Goal: Information Seeking & Learning: Learn about a topic

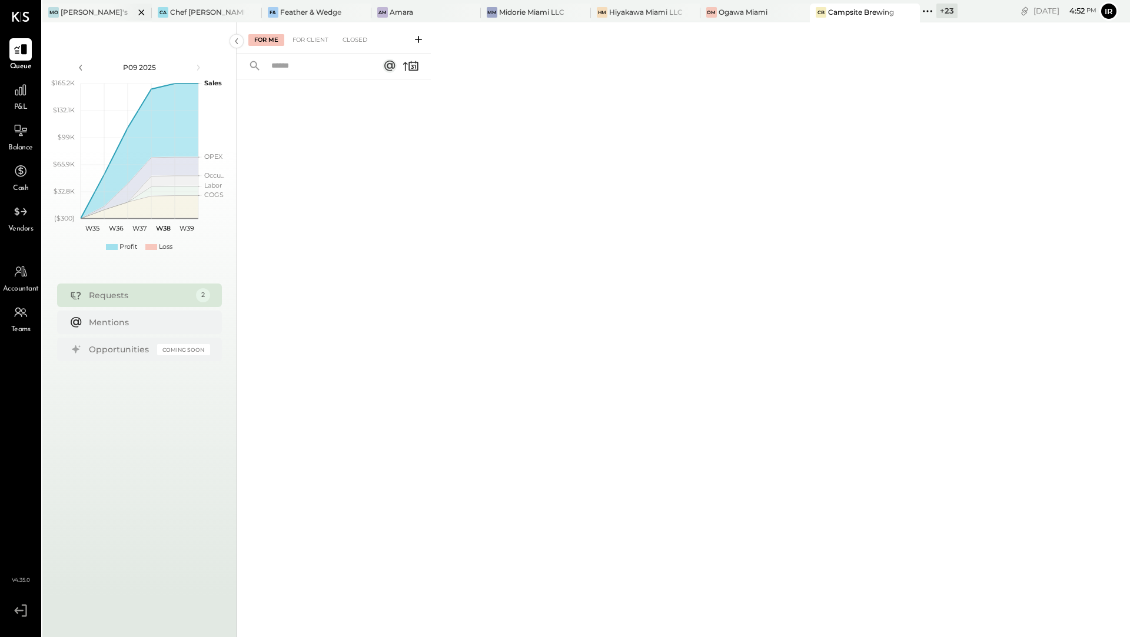
click at [126, 7] on div at bounding box center [131, 12] width 41 height 17
click at [199, 13] on div "Chef [PERSON_NAME]'s Vineyard Restaurant" at bounding box center [207, 12] width 74 height 10
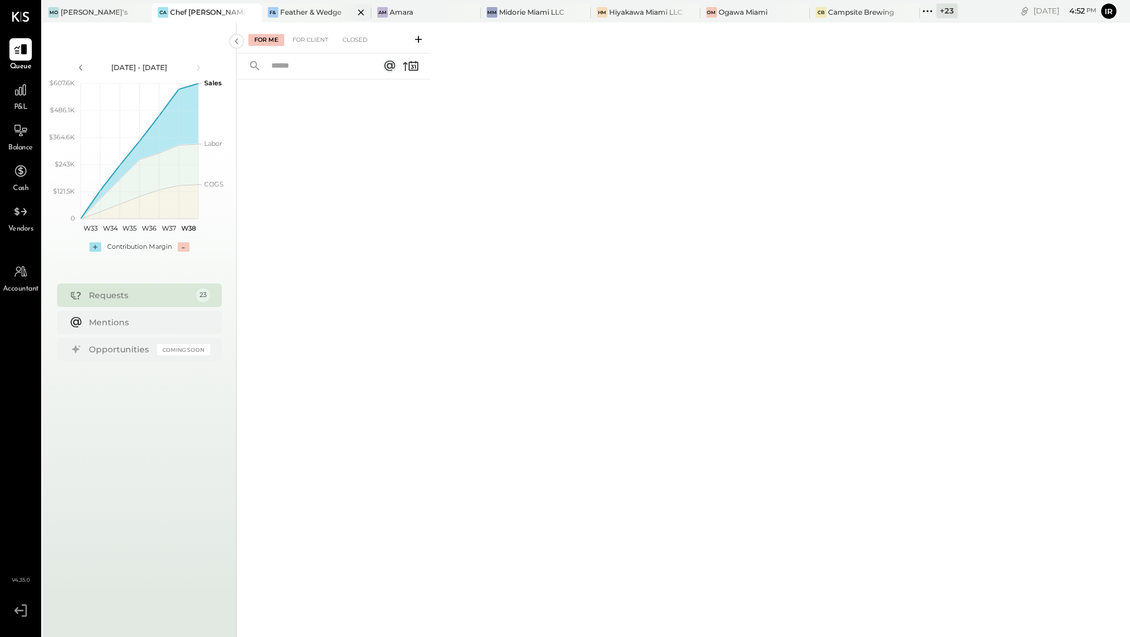
click at [292, 14] on div "Feather & Wedge" at bounding box center [310, 12] width 61 height 10
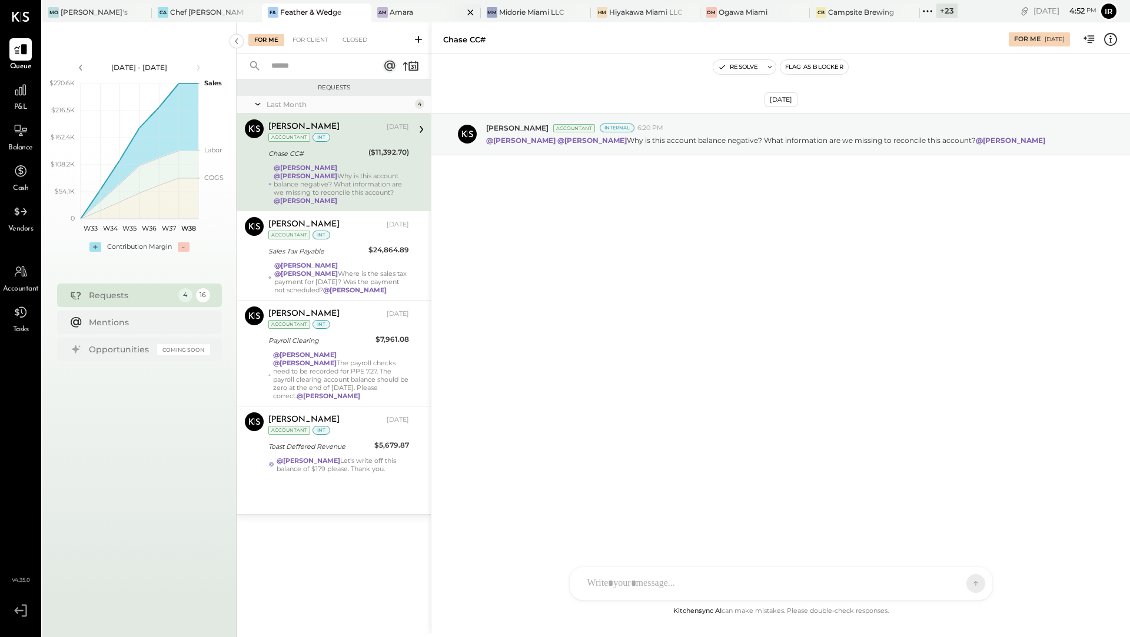
click at [389, 11] on div "Amara" at bounding box center [401, 12] width 24 height 10
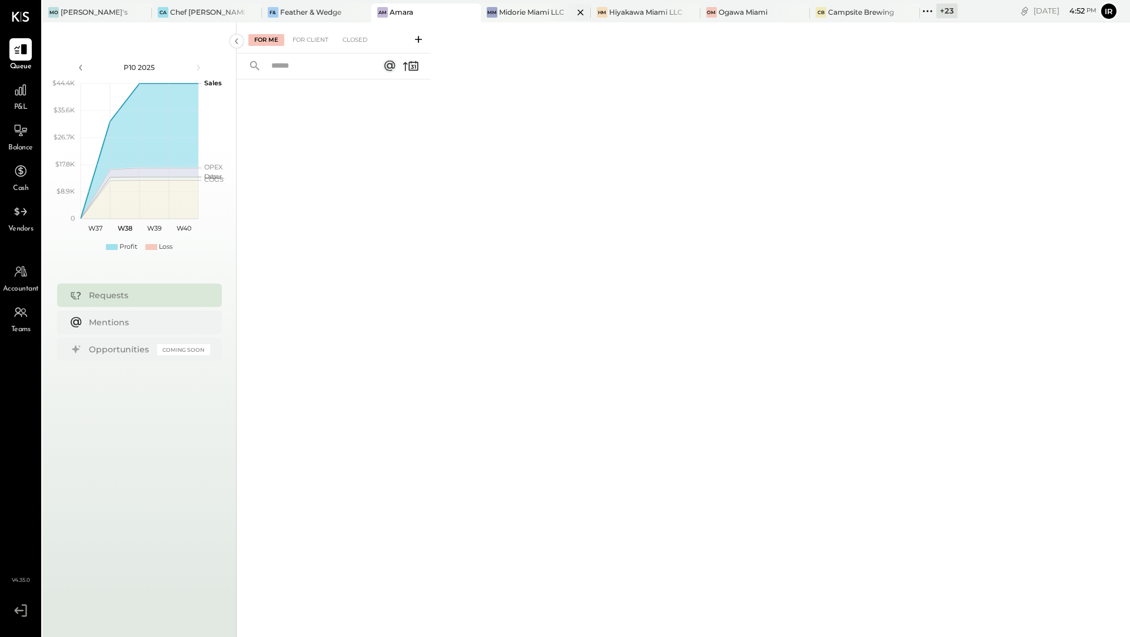
click at [507, 12] on div "Midorie Miami LLC" at bounding box center [531, 12] width 65 height 10
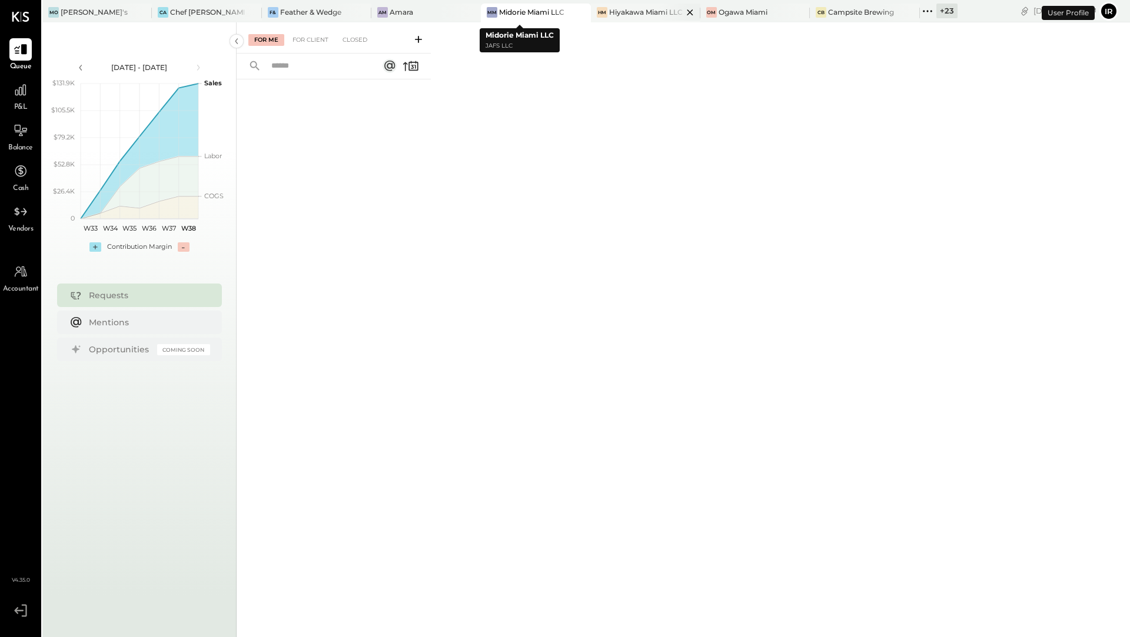
click at [609, 15] on div "Hiyakawa Miami LLC" at bounding box center [646, 12] width 74 height 10
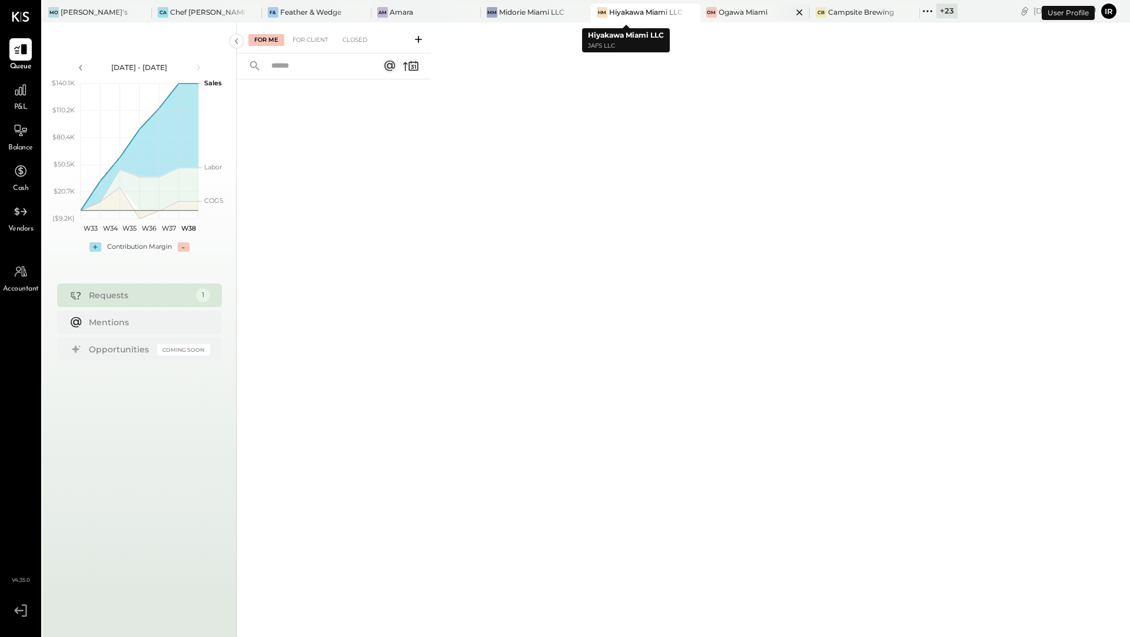
click at [700, 16] on div "[PERSON_NAME] Miami" at bounding box center [746, 12] width 92 height 11
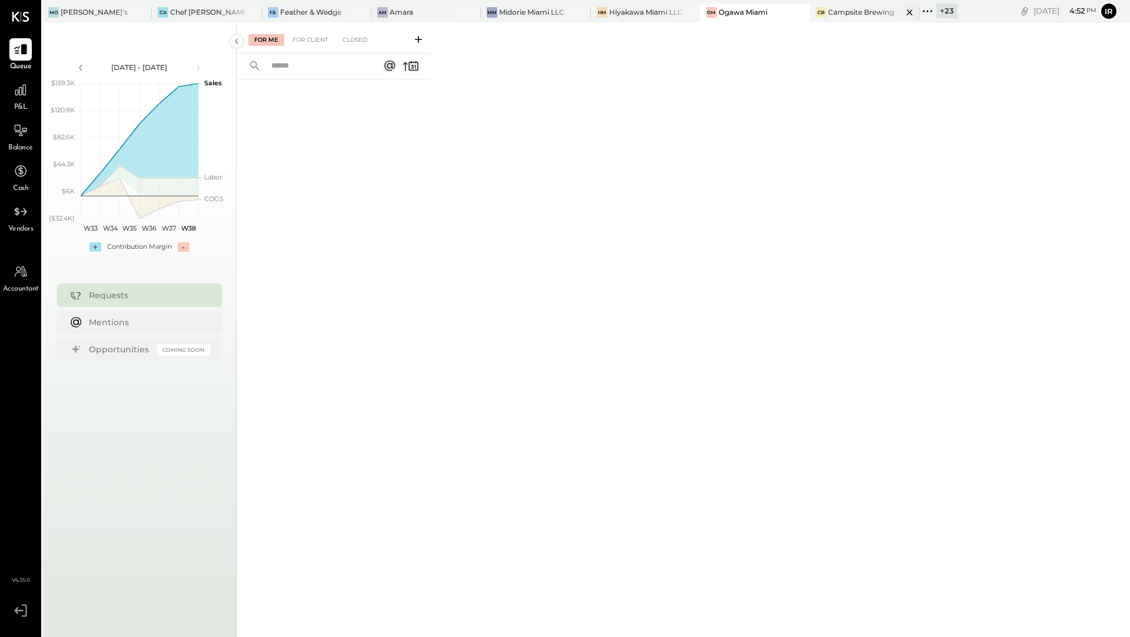
click at [810, 20] on div "CB Campsite Brewing" at bounding box center [864, 13] width 109 height 19
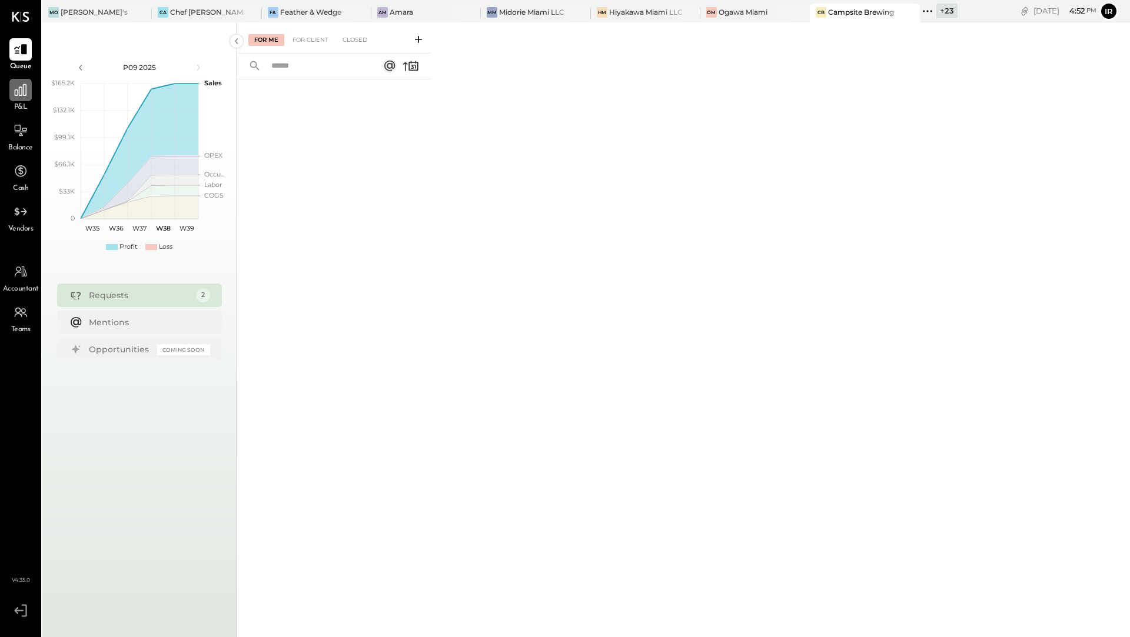
click at [17, 97] on icon at bounding box center [20, 89] width 15 height 15
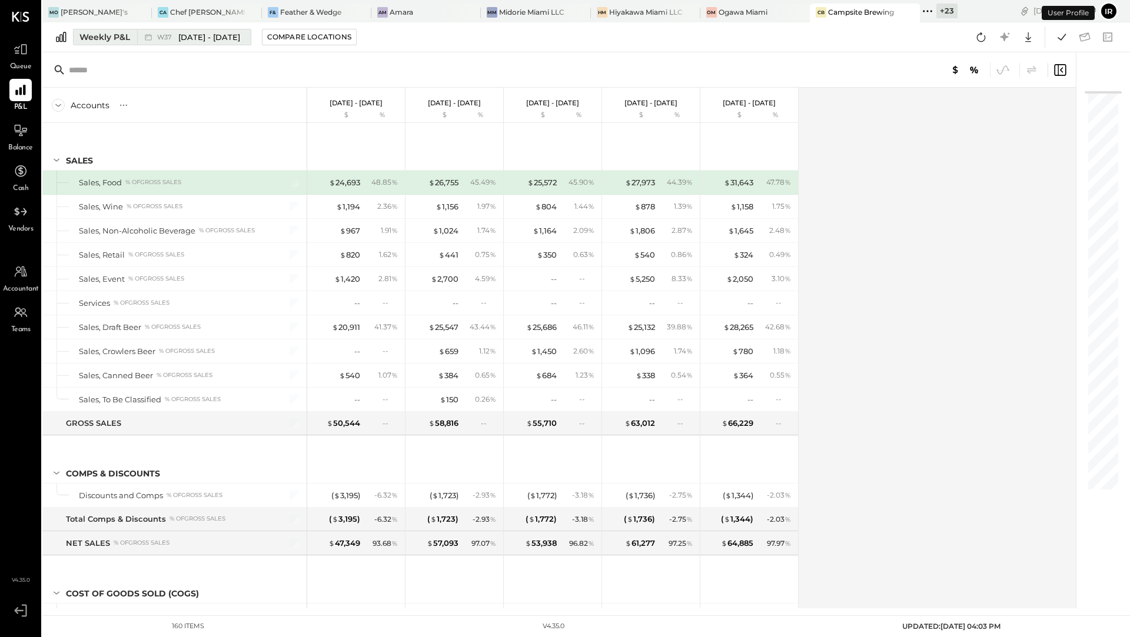
click at [92, 33] on div "Weekly P&L" at bounding box center [104, 37] width 51 height 12
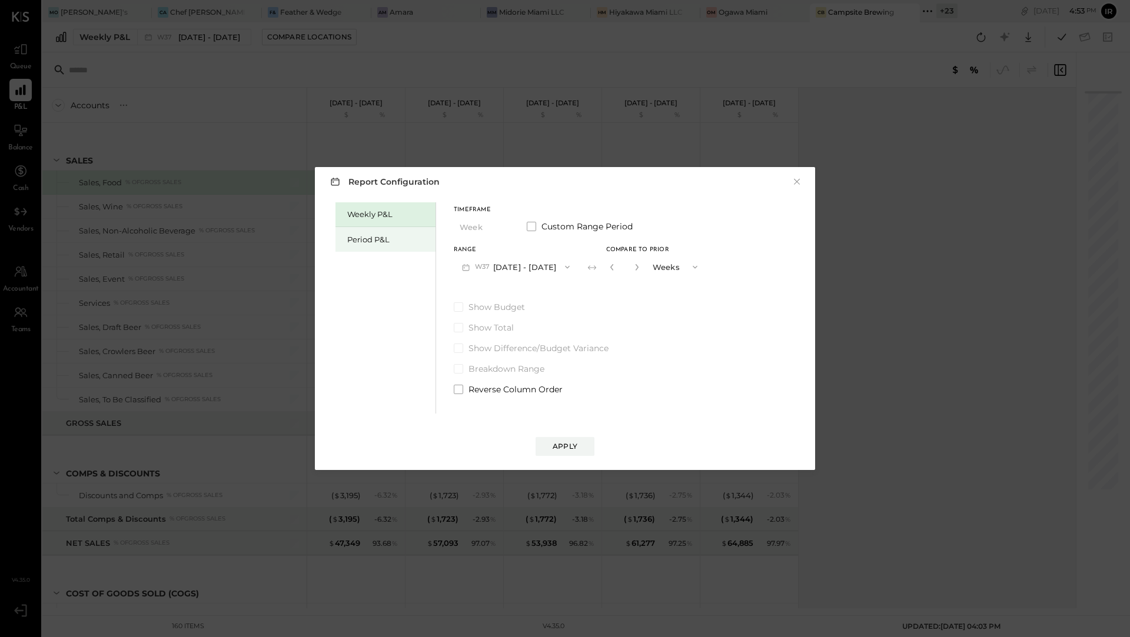
click at [361, 241] on div "Period P&L" at bounding box center [388, 239] width 82 height 11
click at [544, 265] on button "P09 [DATE] - [DATE]" at bounding box center [515, 267] width 122 height 22
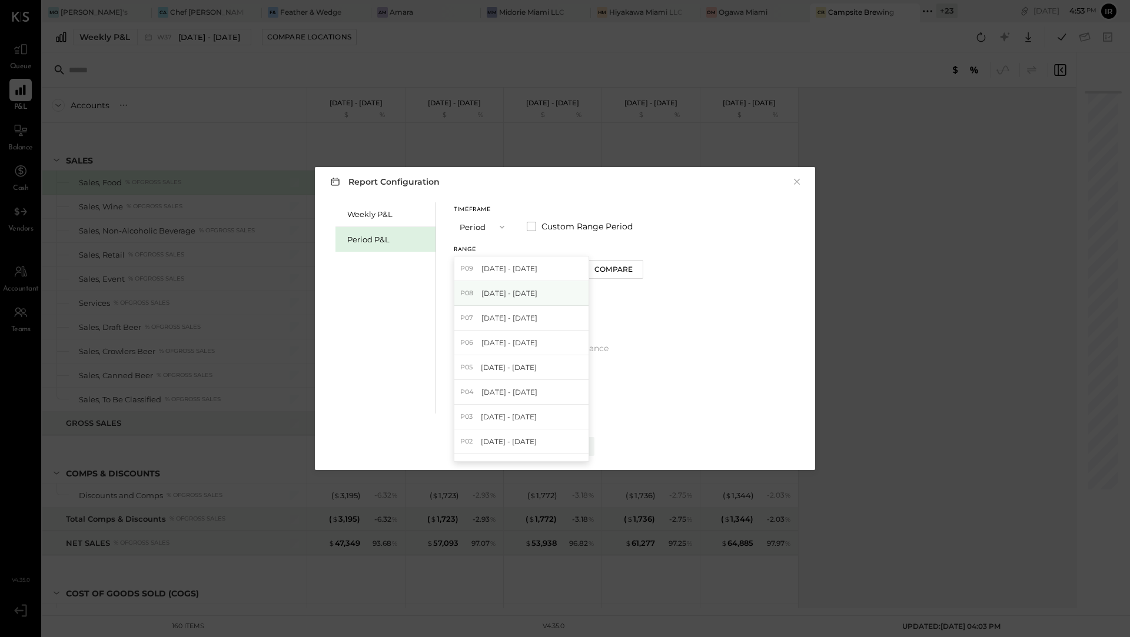
click at [527, 294] on span "[DATE] - [DATE]" at bounding box center [509, 293] width 56 height 10
click at [624, 267] on div "Compare" at bounding box center [613, 269] width 38 height 10
click at [638, 267] on icon "button" at bounding box center [634, 267] width 7 height 7
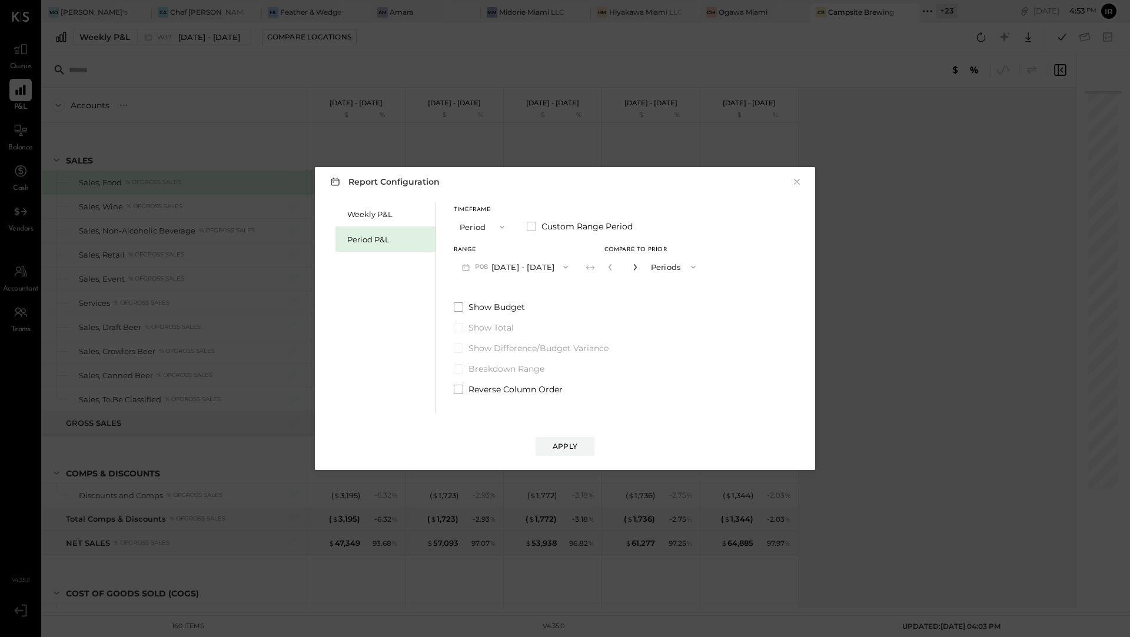
click at [638, 267] on icon "button" at bounding box center [634, 267] width 7 height 7
type input "*"
click at [573, 457] on div "Report Configuration × Weekly P&L Period P&L Timeframe Period Custom Range Peri…" at bounding box center [565, 318] width 500 height 303
click at [570, 441] on div "Apply" at bounding box center [564, 446] width 25 height 10
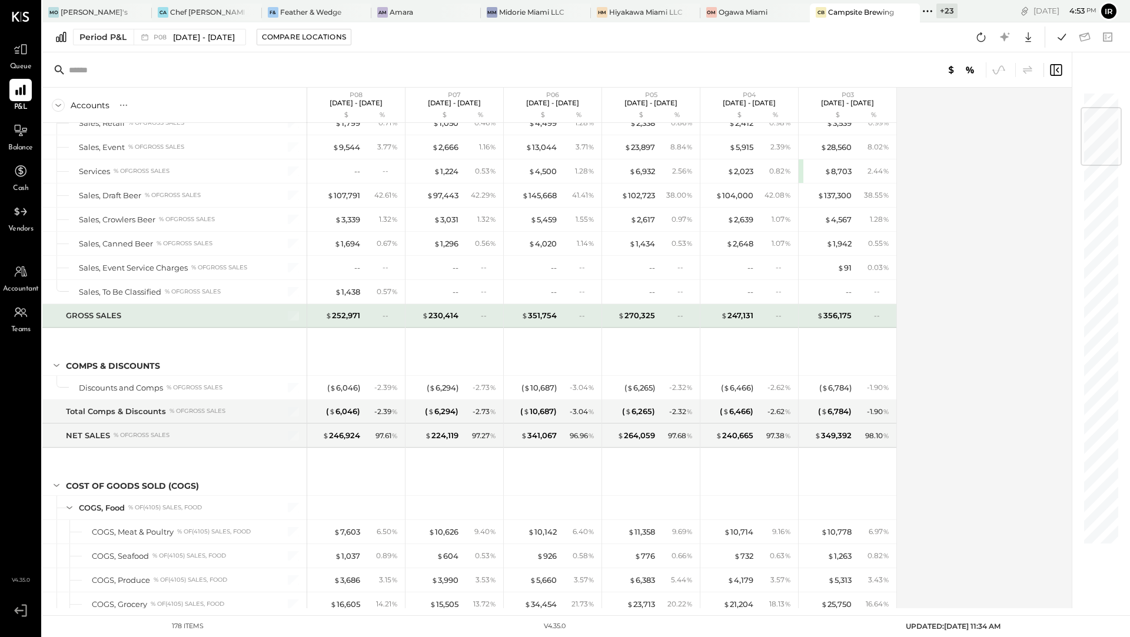
scroll to position [137, 0]
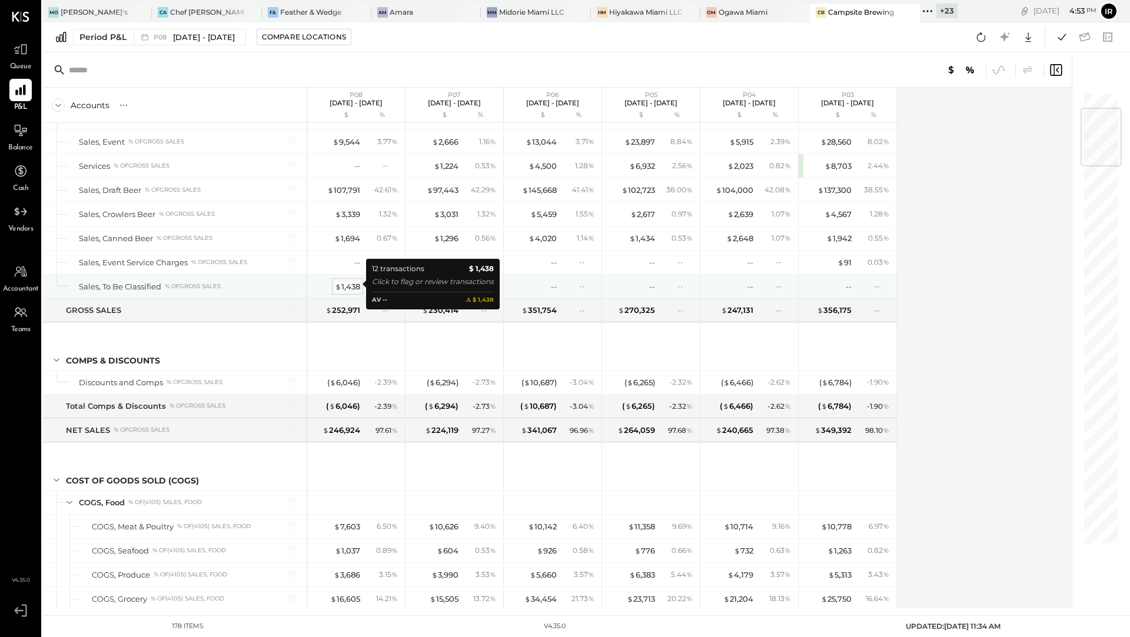
click at [345, 283] on div "$ 1,438" at bounding box center [347, 286] width 25 height 11
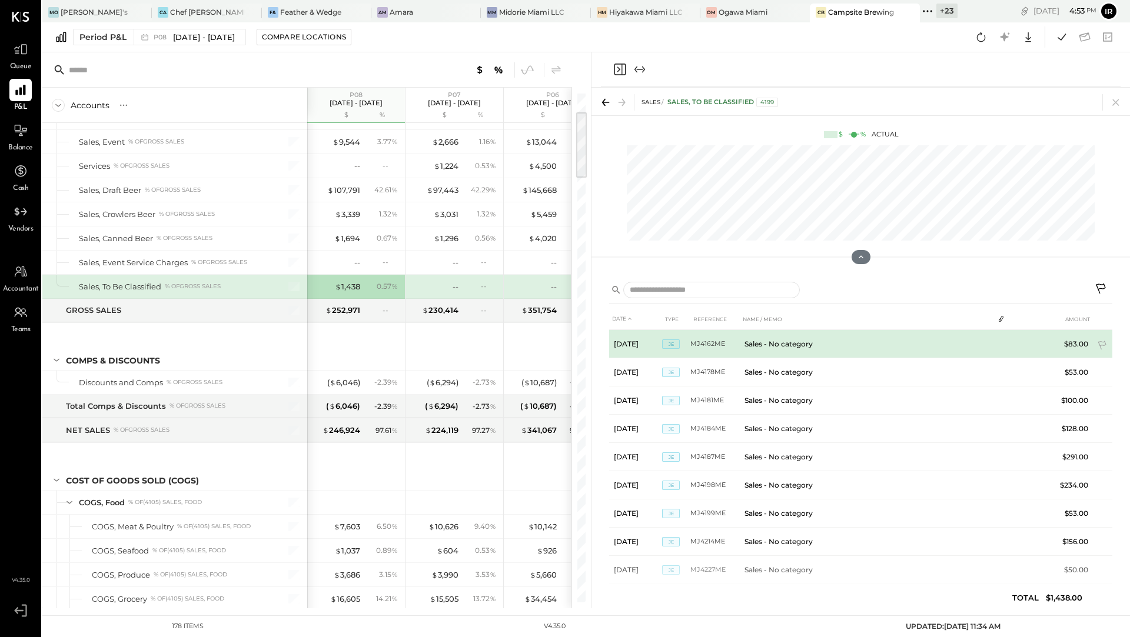
click at [675, 344] on span "JE" at bounding box center [671, 343] width 18 height 9
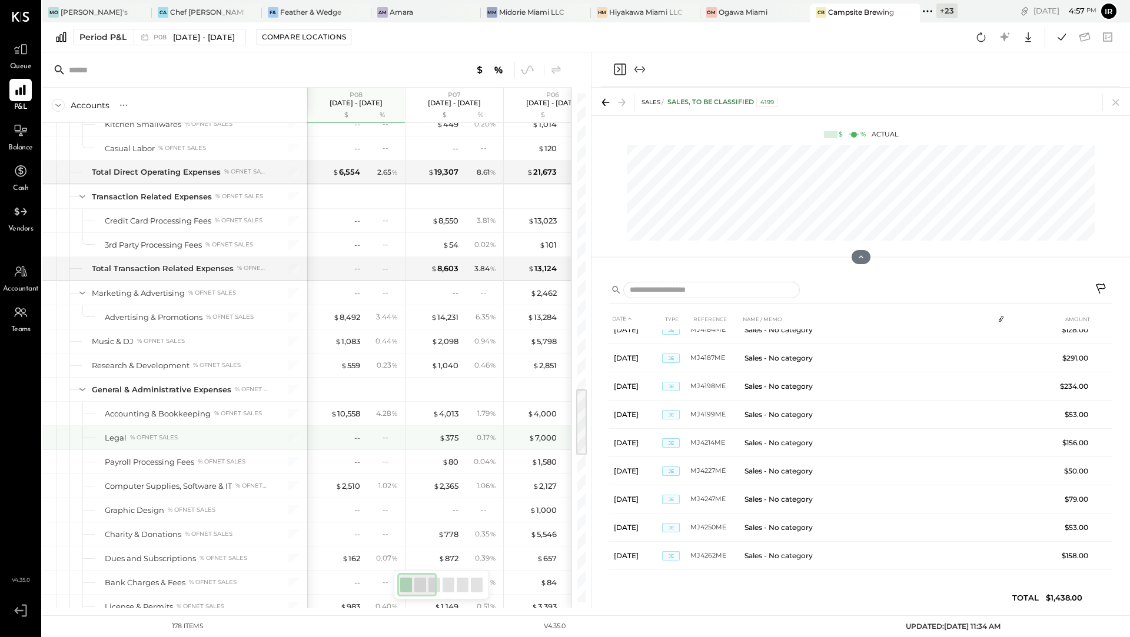
scroll to position [2189, 0]
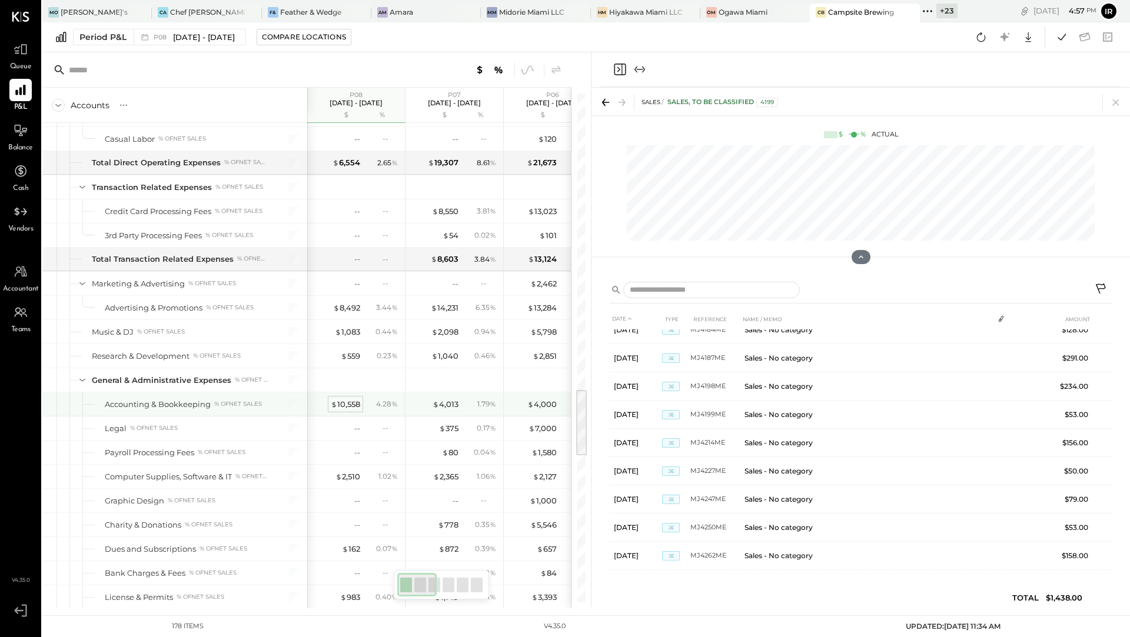
click at [350, 399] on div "$ 10,558" at bounding box center [345, 404] width 29 height 11
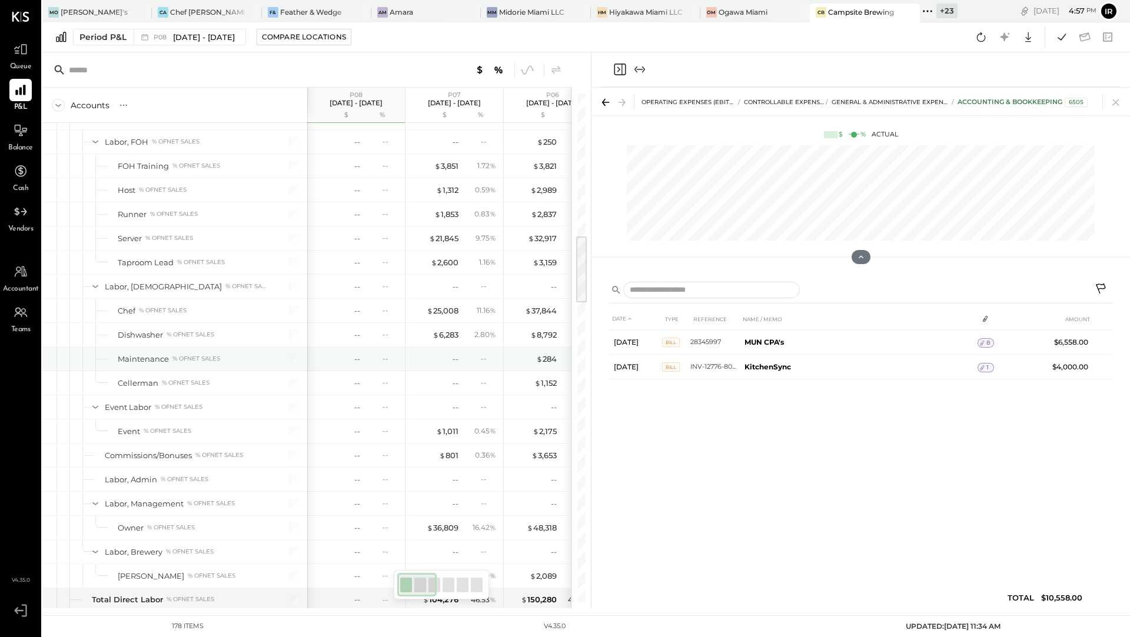
scroll to position [951, 0]
